Goal: Information Seeking & Learning: Learn about a topic

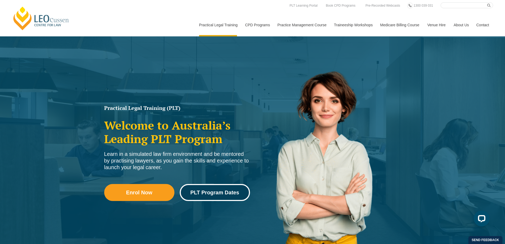
click at [198, 193] on span "PLT Program Dates" at bounding box center [214, 192] width 49 height 5
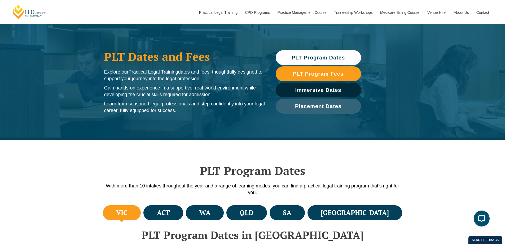
scroll to position [80, 0]
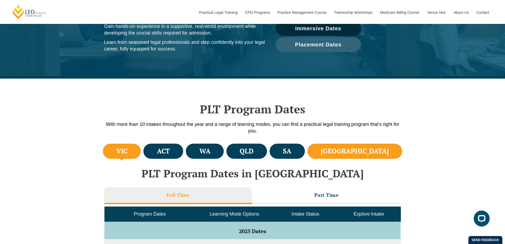
drag, startPoint x: 367, startPoint y: 139, endPoint x: 373, endPoint y: 144, distance: 8.5
click at [376, 146] on li "NSW" at bounding box center [355, 151] width 95 height 15
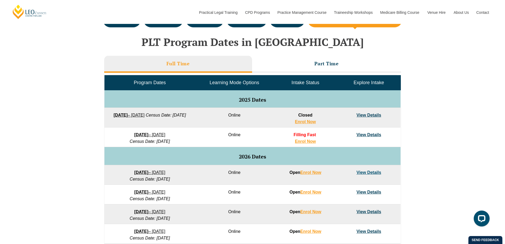
scroll to position [212, 0]
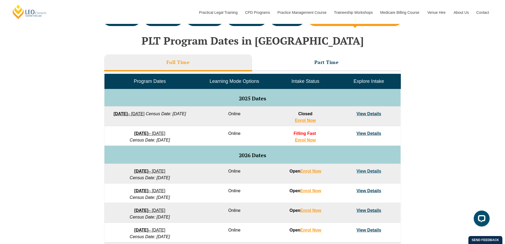
click at [128, 113] on strong "[DATE]" at bounding box center [121, 113] width 14 height 5
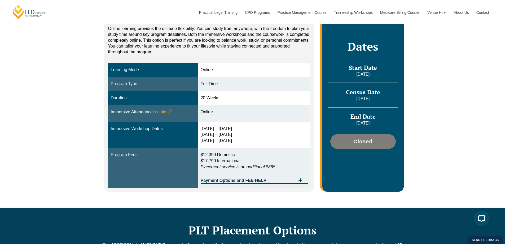
scroll to position [106, 0]
